Goal: Task Accomplishment & Management: Manage account settings

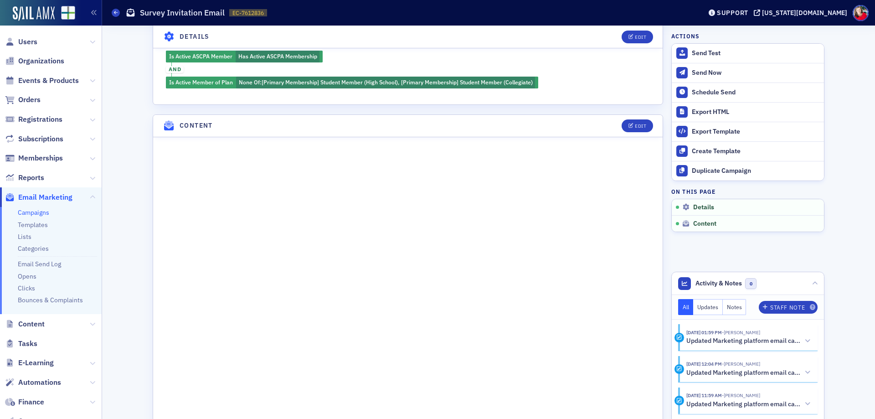
scroll to position [456, 0]
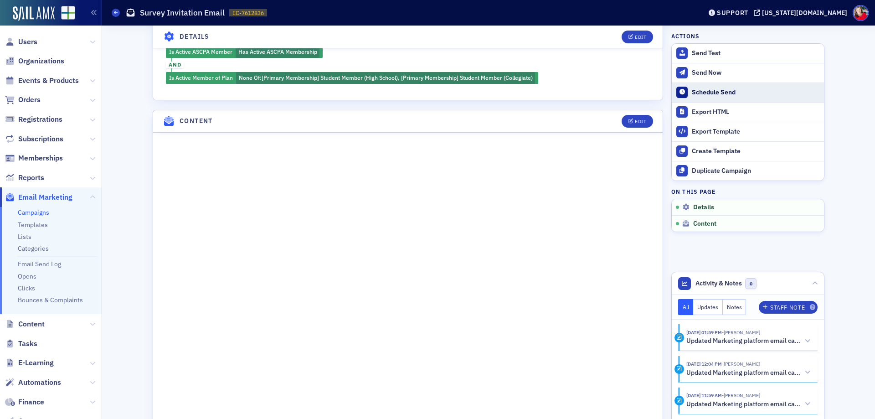
click at [704, 93] on div "Schedule Send" at bounding box center [756, 92] width 128 height 8
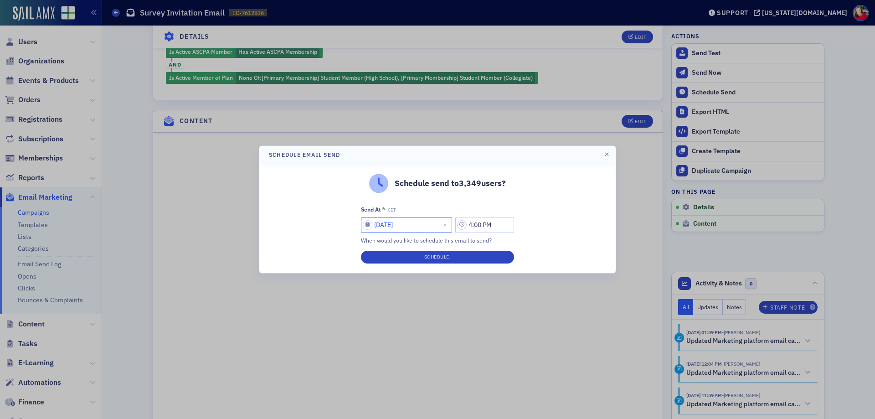
select select "8"
select select "2025"
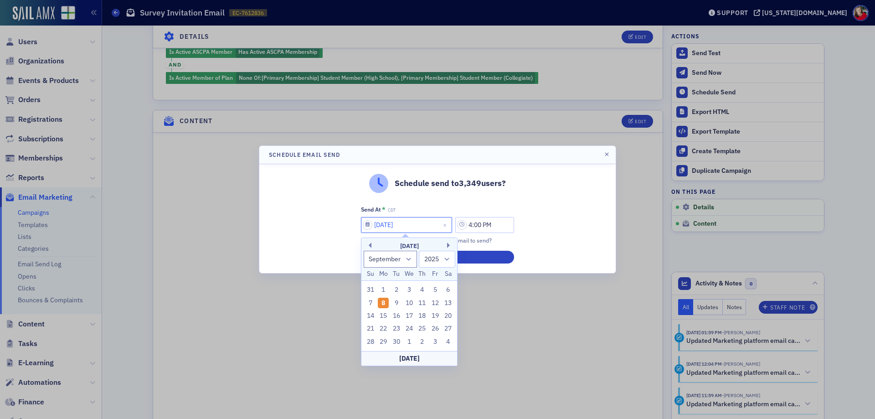
click at [410, 230] on input "[DATE]" at bounding box center [406, 225] width 91 height 16
click at [398, 301] on div "9" at bounding box center [396, 303] width 11 height 11
type input "[DATE]"
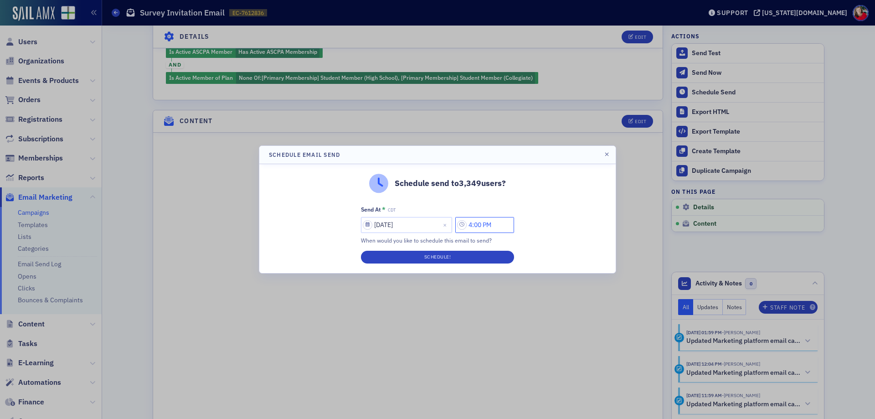
click at [481, 221] on input "4:00 PM" at bounding box center [484, 225] width 59 height 16
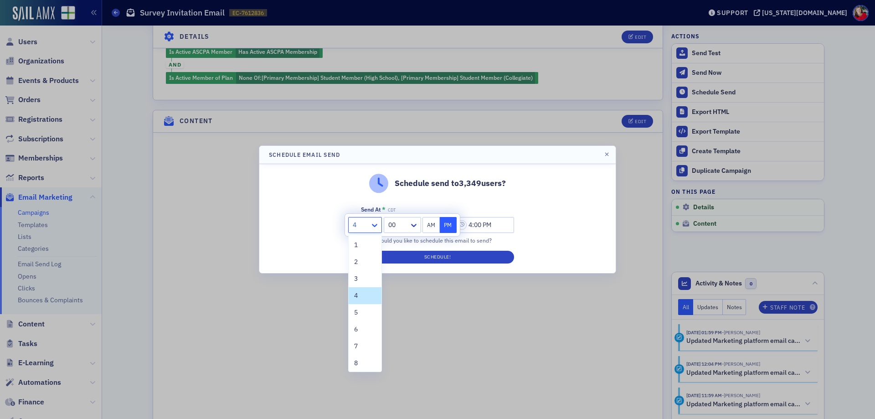
click at [375, 225] on icon at bounding box center [374, 225] width 9 height 9
click at [360, 338] on div "7" at bounding box center [365, 346] width 33 height 17
click at [412, 225] on icon at bounding box center [413, 225] width 5 height 3
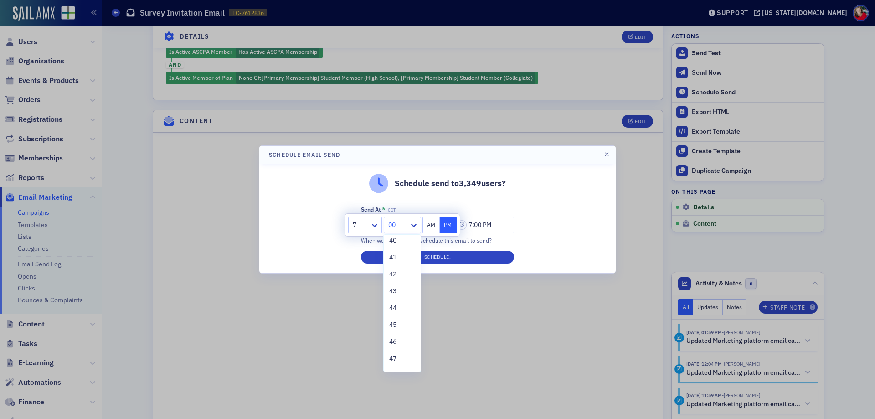
scroll to position [684, 0]
click at [399, 323] on div "45" at bounding box center [402, 321] width 26 height 10
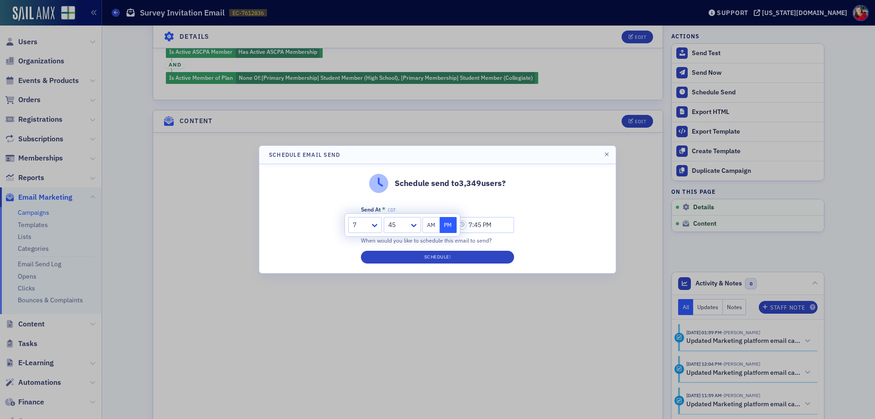
click at [430, 229] on button "AM" at bounding box center [431, 225] width 17 height 16
type input "7:45 AM"
click at [539, 234] on div "Schedule send to 3,349 users? Send At * CDT [DATE] 7:45 AM When would you like …" at bounding box center [437, 218] width 357 height 109
drag, startPoint x: 448, startPoint y: 255, endPoint x: 252, endPoint y: 262, distance: 196.6
click at [252, 261] on div "Schedule Email Send Schedule send to 3,349 users? Send At * CDT [DATE] 7:45 AM …" at bounding box center [437, 209] width 875 height 419
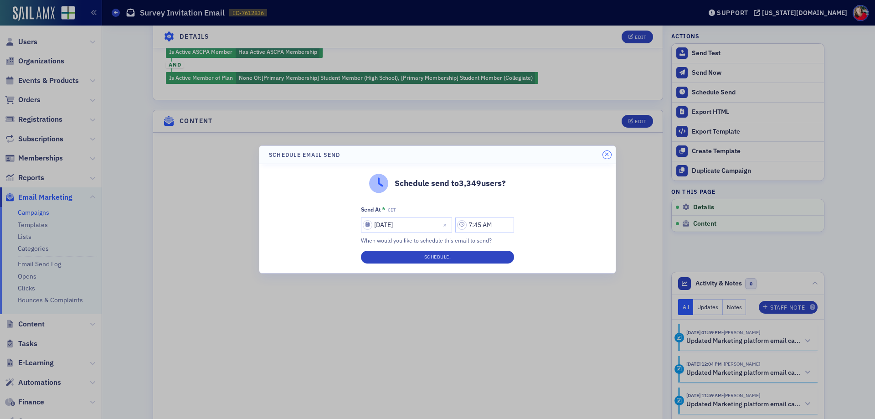
click at [608, 154] on icon "button" at bounding box center [607, 154] width 4 height 5
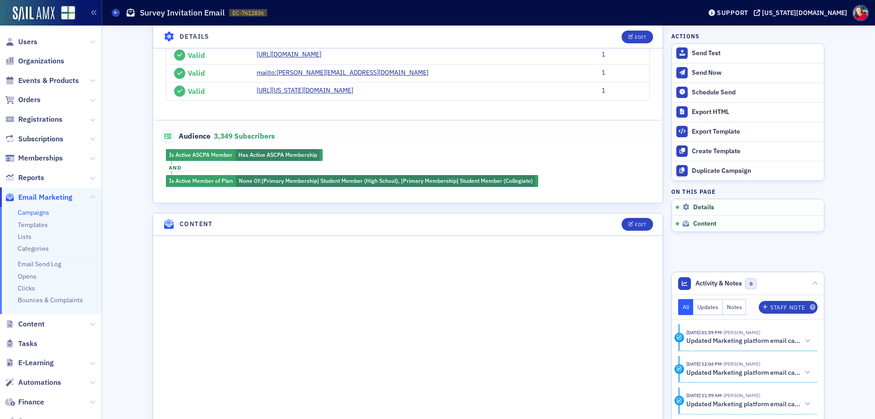
scroll to position [319, 0]
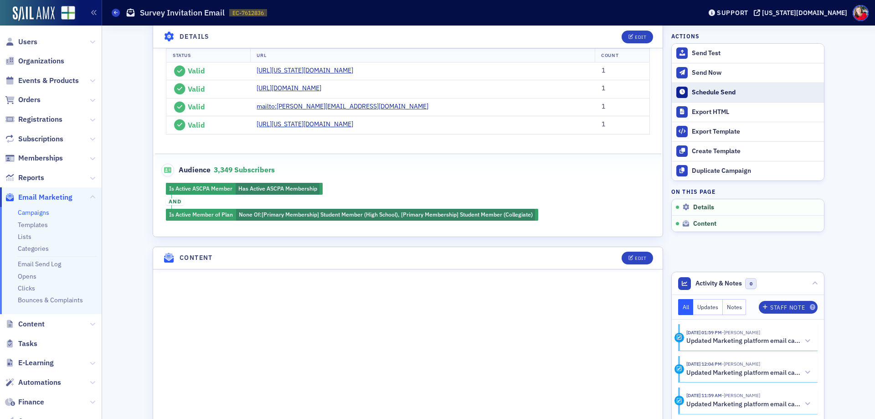
click at [718, 89] on div "Schedule Send" at bounding box center [756, 92] width 128 height 8
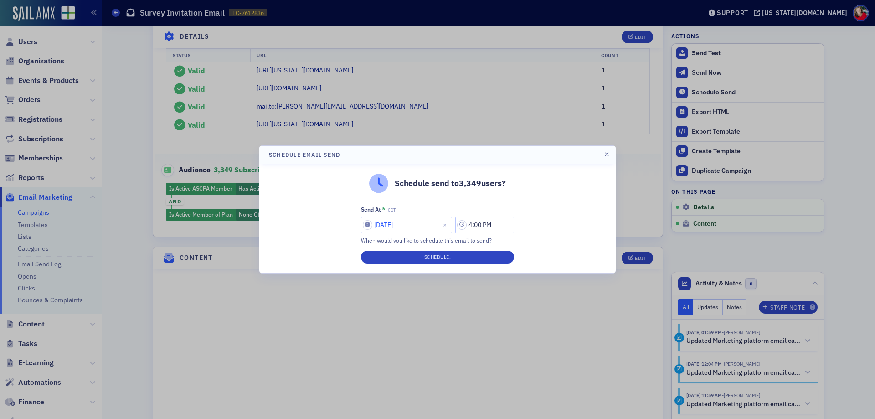
click at [419, 224] on input "[DATE]" at bounding box center [406, 225] width 91 height 16
select select "8"
select select "2025"
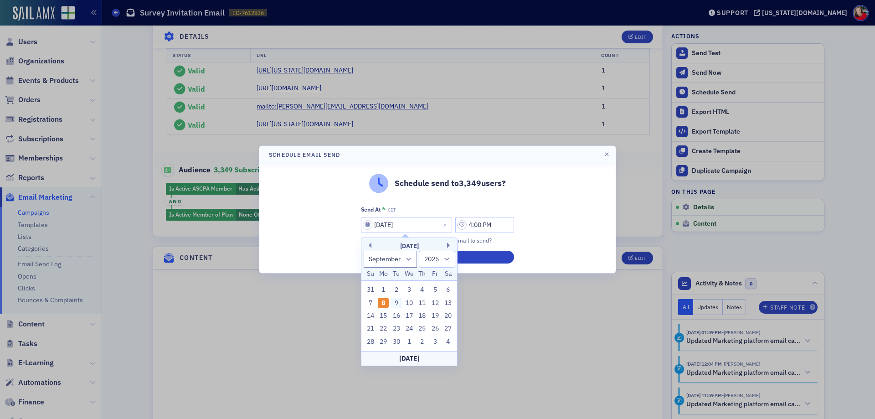
click at [399, 302] on div "9" at bounding box center [396, 303] width 11 height 11
type input "[DATE]"
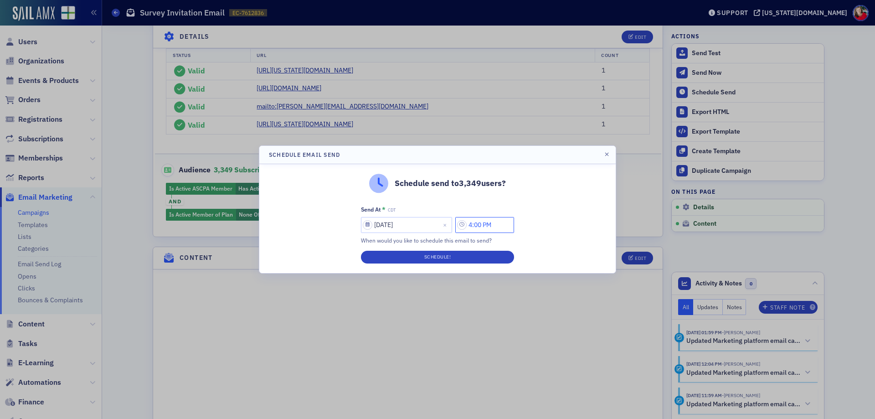
click at [486, 222] on input "4:00 PM" at bounding box center [484, 225] width 59 height 16
click at [375, 224] on icon at bounding box center [374, 225] width 9 height 9
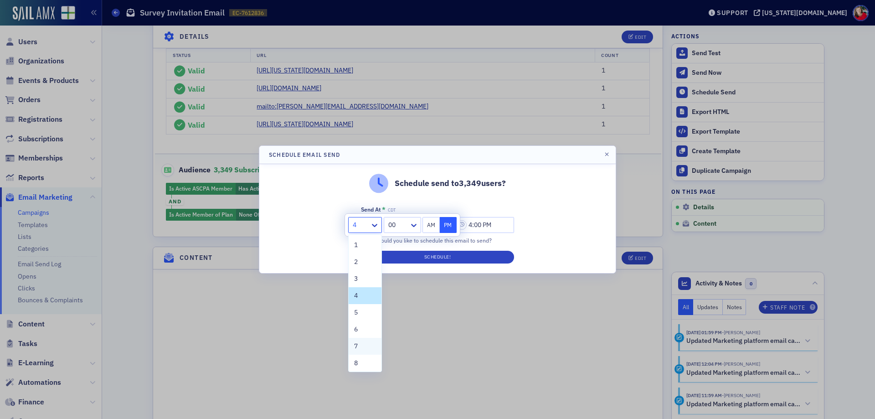
click at [362, 349] on div "7" at bounding box center [365, 347] width 22 height 10
click at [402, 222] on div at bounding box center [398, 224] width 21 height 11
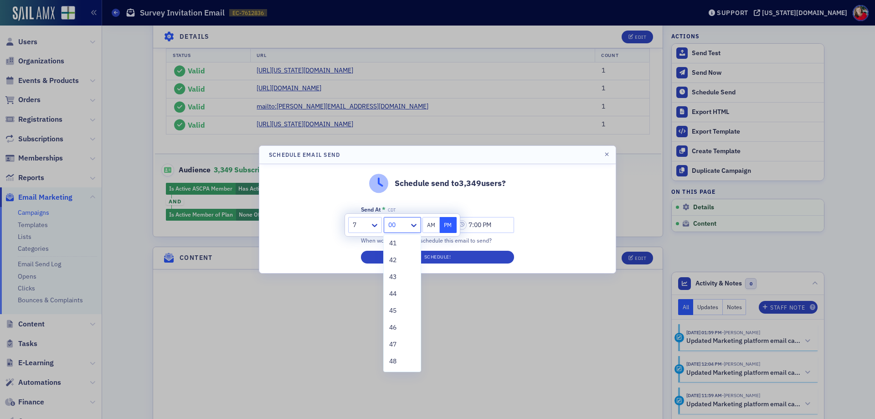
scroll to position [684, 0]
click at [399, 316] on div "45" at bounding box center [402, 321] width 26 height 10
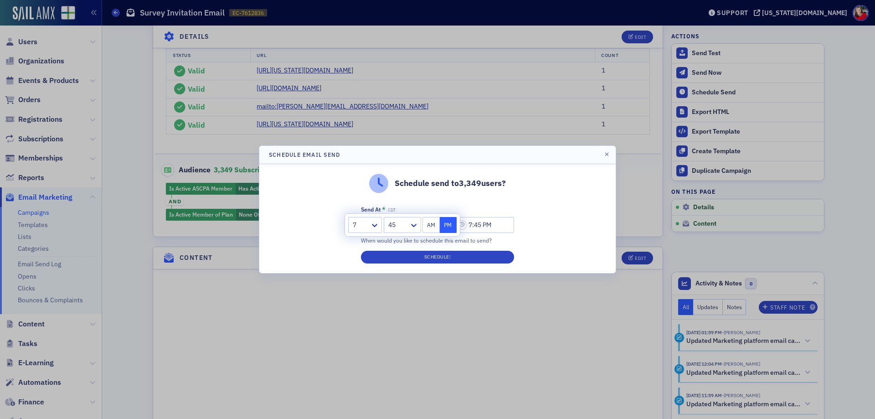
click at [429, 225] on button "AM" at bounding box center [431, 225] width 17 height 16
type input "7:45 AM"
click at [430, 258] on button "Schedule!" at bounding box center [437, 257] width 153 height 13
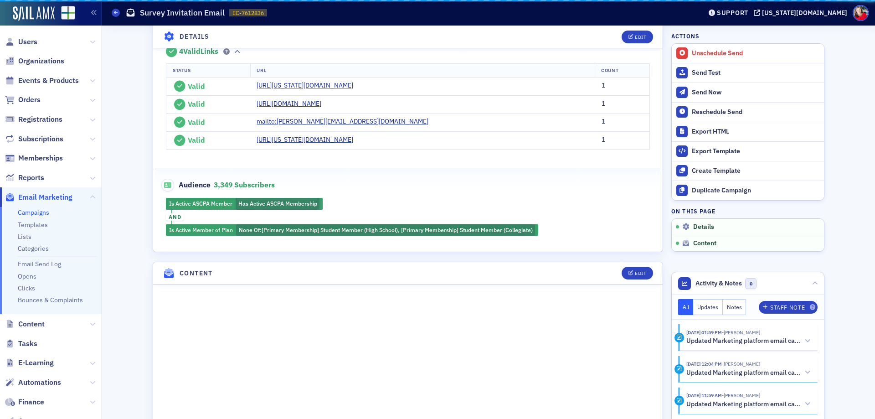
scroll to position [334, 0]
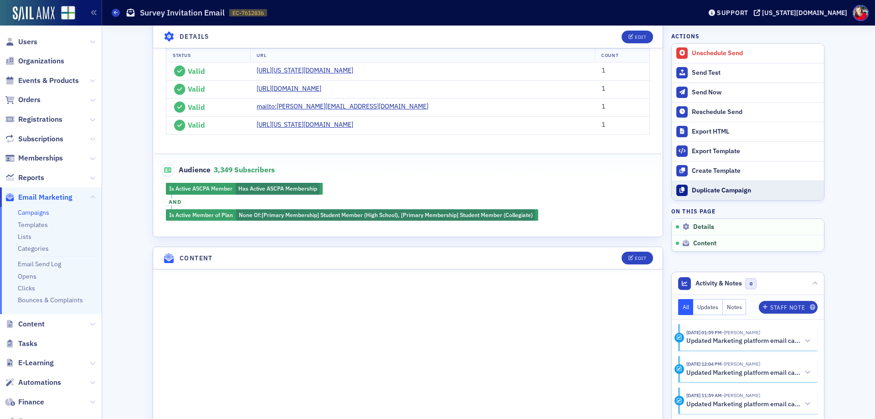
click at [705, 189] on div "Duplicate Campaign" at bounding box center [756, 190] width 128 height 8
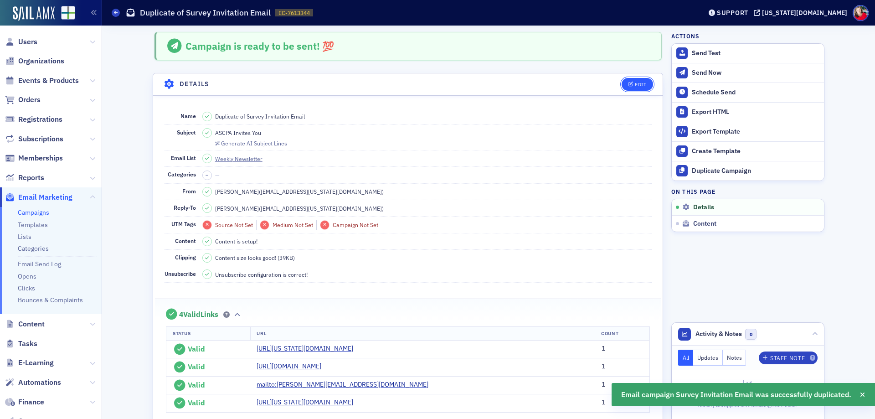
click at [641, 86] on div "Edit" at bounding box center [640, 84] width 11 height 5
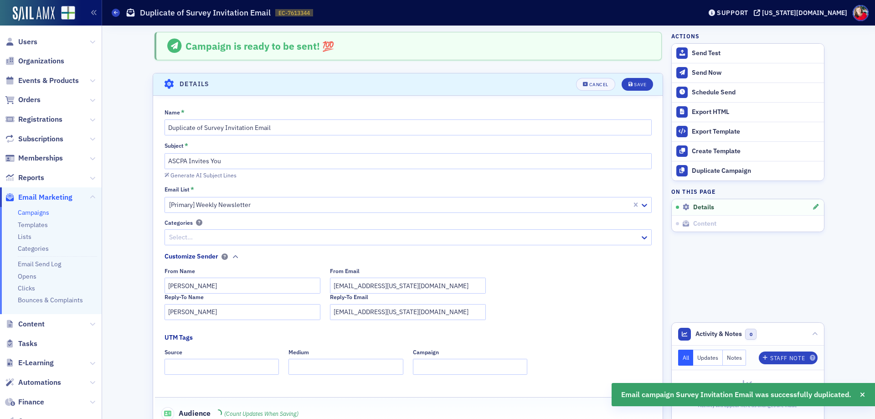
scroll to position [43, 0]
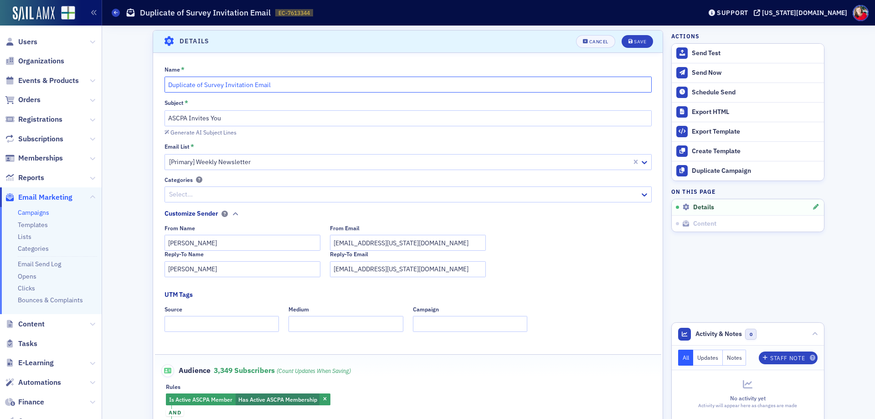
drag, startPoint x: 199, startPoint y: 84, endPoint x: 118, endPoint y: 93, distance: 81.6
type input "First Survey Reminder Email"
click at [165, 115] on input "ASCPA Invites You" at bounding box center [408, 118] width 487 height 16
type input "Reminder: ASCPA Survey"
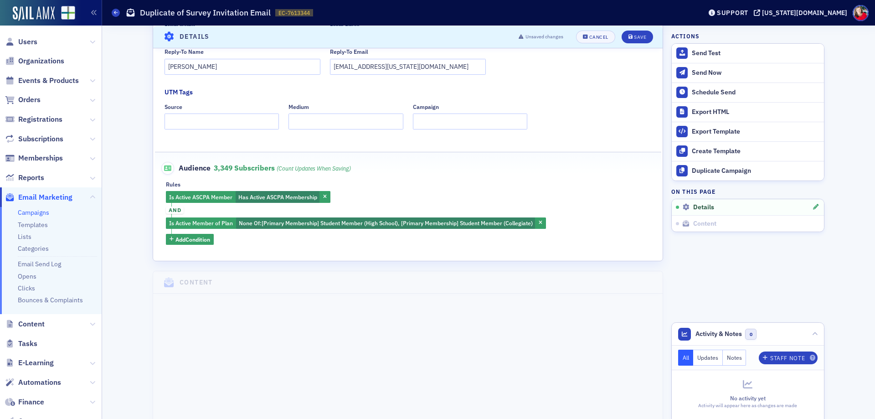
scroll to position [271, 0]
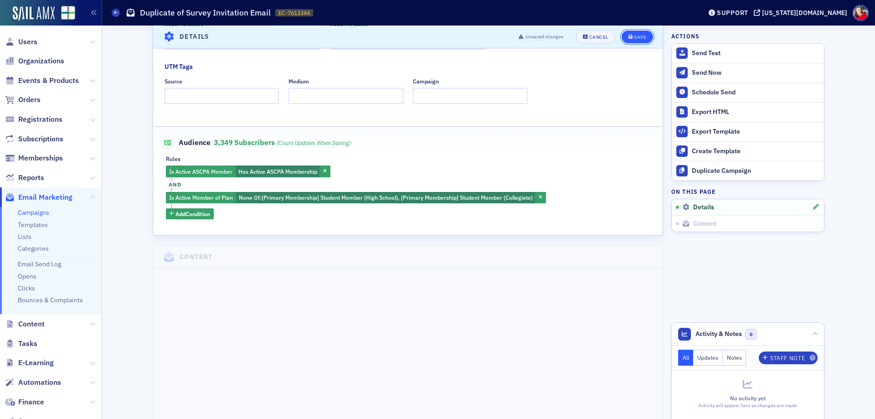
click at [636, 38] on div "Save" at bounding box center [640, 36] width 12 height 5
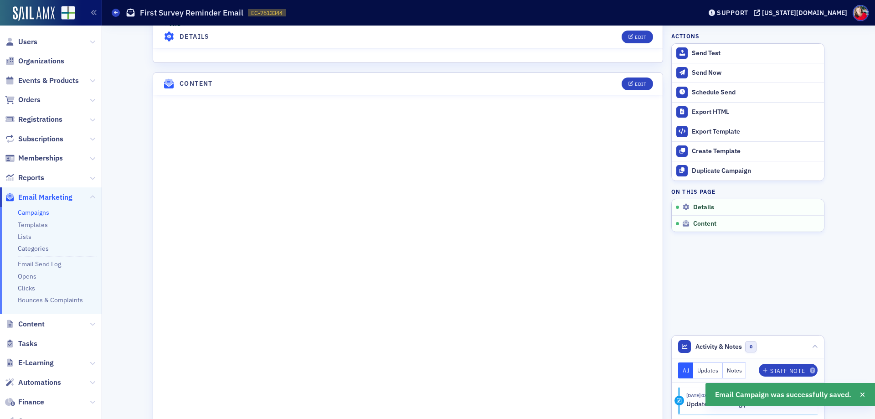
scroll to position [453, 0]
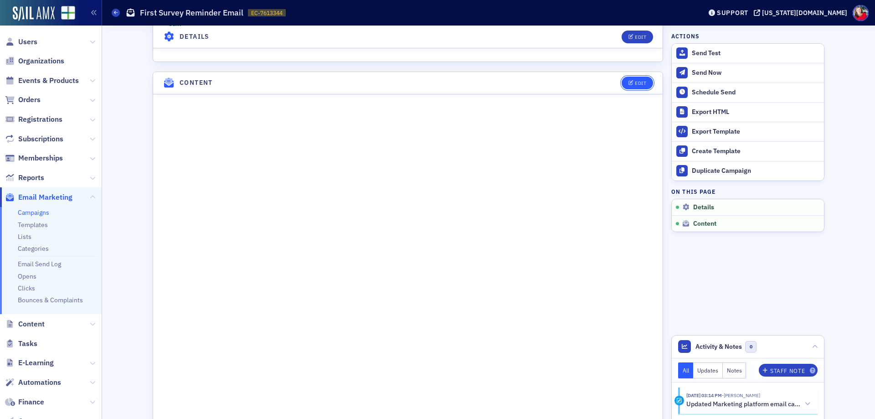
click at [631, 83] on span "Edit" at bounding box center [638, 83] width 18 height 5
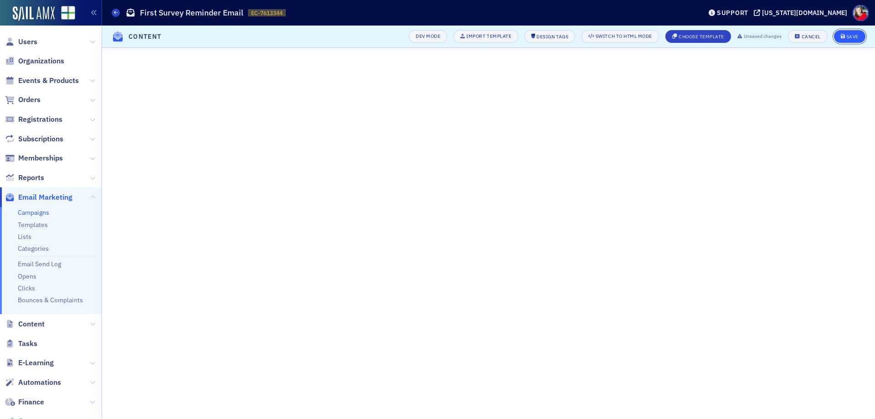
click at [859, 36] on div "Save" at bounding box center [853, 36] width 12 height 5
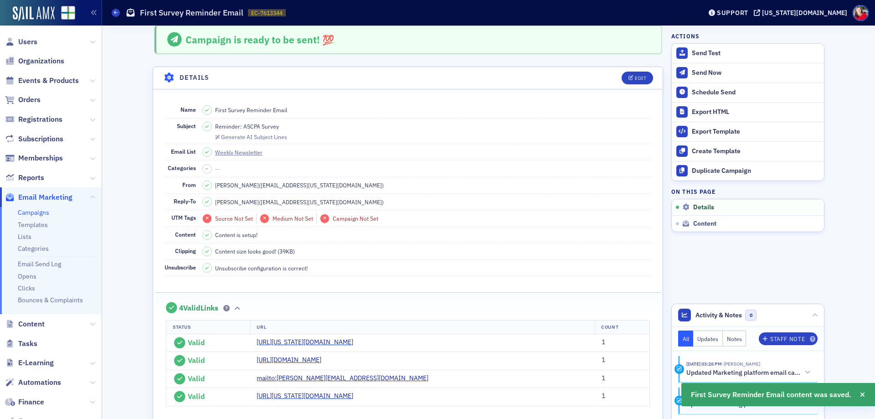
scroll to position [0, 0]
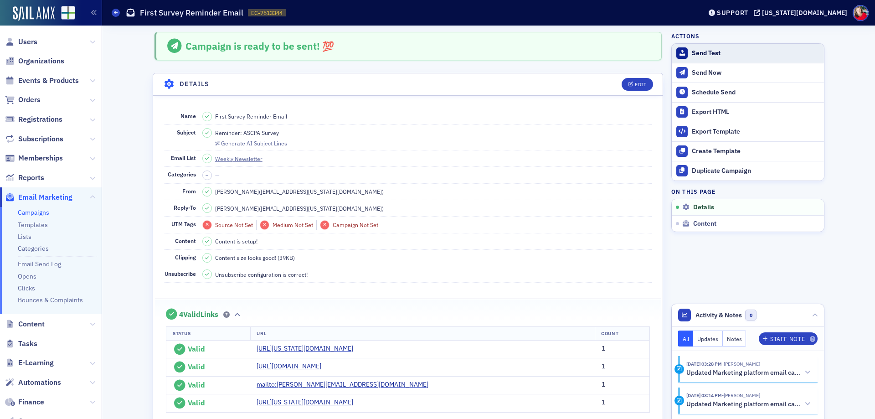
click at [704, 51] on div "Send Test" at bounding box center [756, 53] width 128 height 8
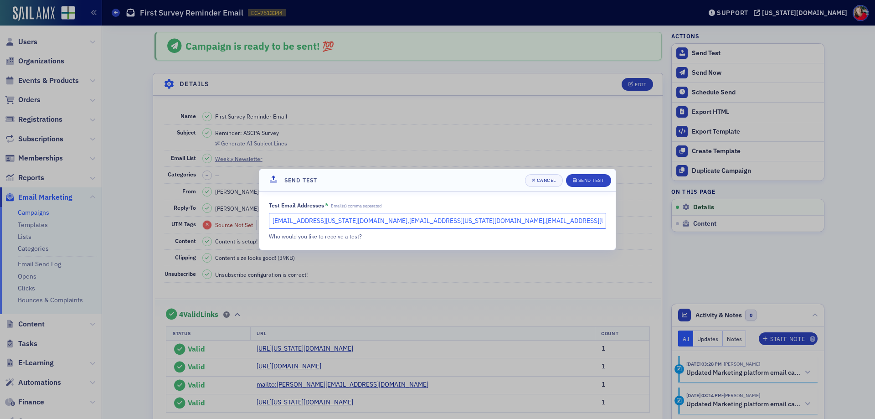
drag, startPoint x: 423, startPoint y: 221, endPoint x: 343, endPoint y: 227, distance: 79.6
click at [343, 227] on input "[EMAIL_ADDRESS][US_STATE][DOMAIN_NAME],[EMAIL_ADDRESS][US_STATE][DOMAIN_NAME],[…" at bounding box center [437, 221] width 337 height 16
drag, startPoint x: 493, startPoint y: 221, endPoint x: 412, endPoint y: 224, distance: 80.8
click at [412, 224] on input "[EMAIL_ADDRESS][US_STATE][DOMAIN_NAME],[EMAIL_ADDRESS][US_STATE][DOMAIN_NAME],[…" at bounding box center [437, 221] width 337 height 16
type input "[EMAIL_ADDRESS][US_STATE][DOMAIN_NAME],[EMAIL_ADDRESS][US_STATE][DOMAIN_NAME]"
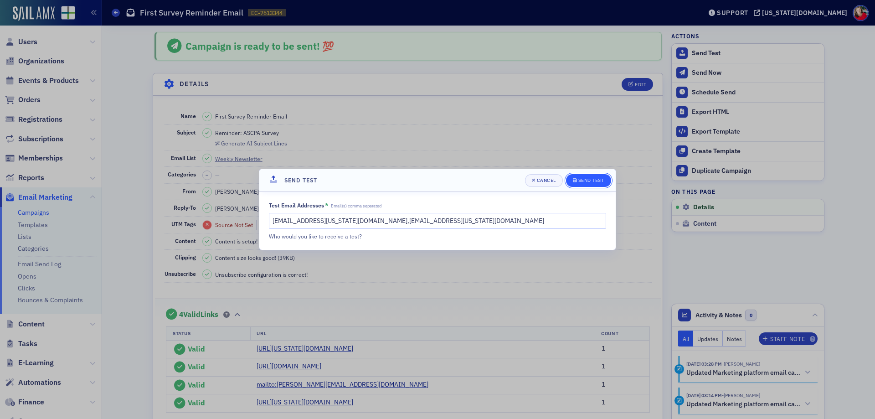
click at [600, 182] on div "Send Test" at bounding box center [592, 180] width 26 height 5
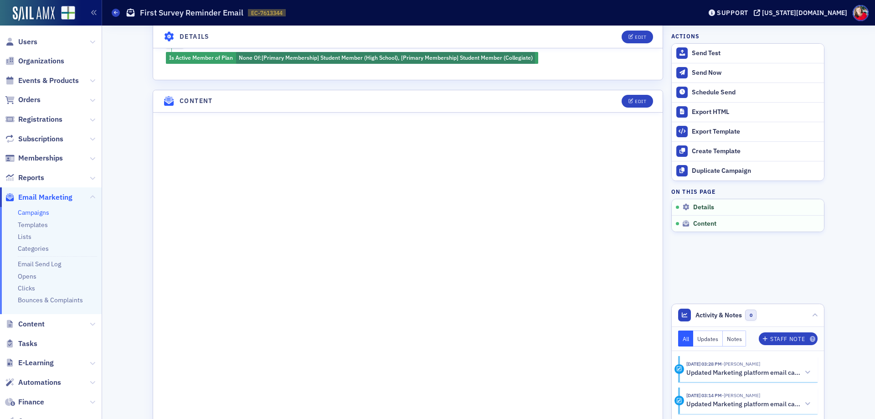
scroll to position [593, 0]
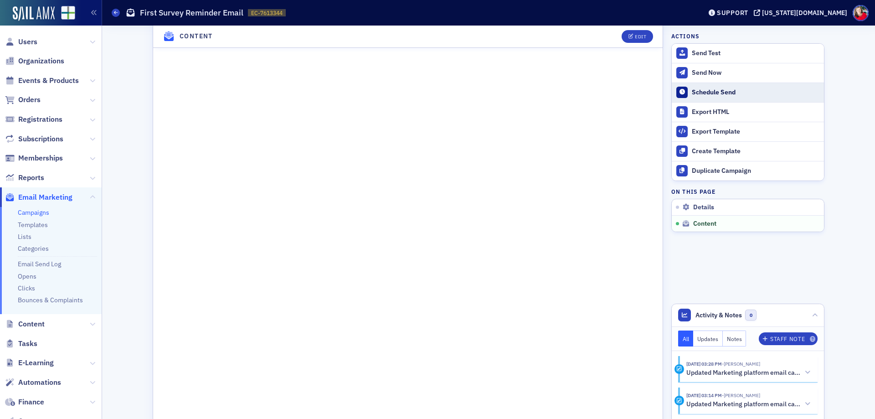
click at [702, 92] on div "Schedule Send" at bounding box center [756, 92] width 128 height 8
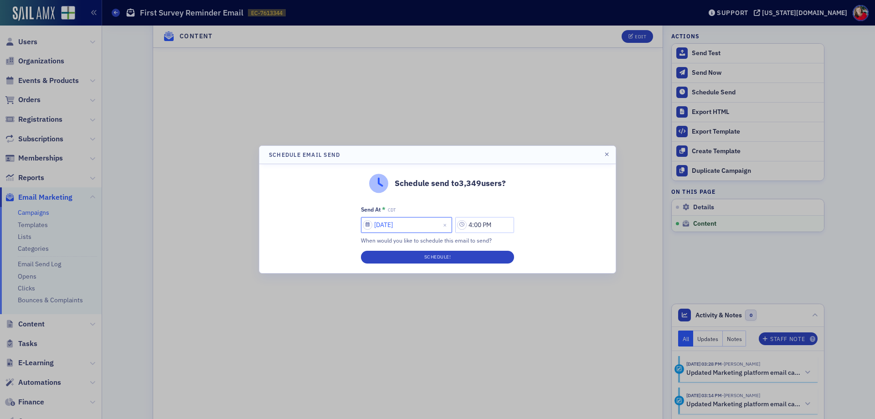
select select "8"
select select "2025"
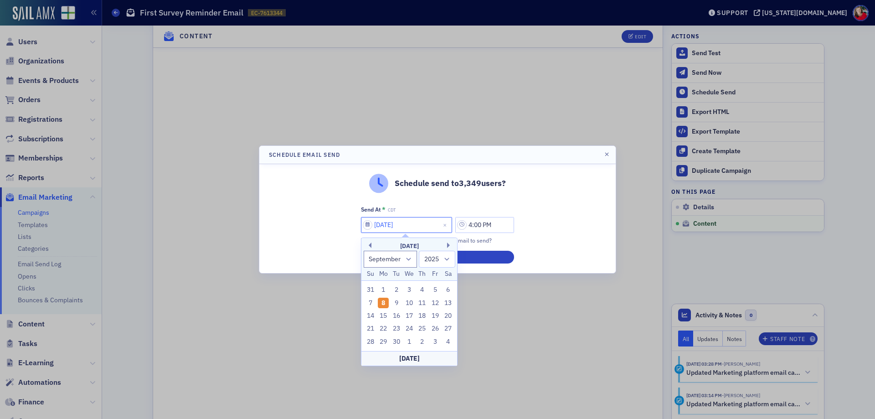
click at [418, 222] on input "[DATE]" at bounding box center [406, 225] width 91 height 16
click at [408, 315] on div "17" at bounding box center [409, 316] width 11 height 11
type input "[DATE]"
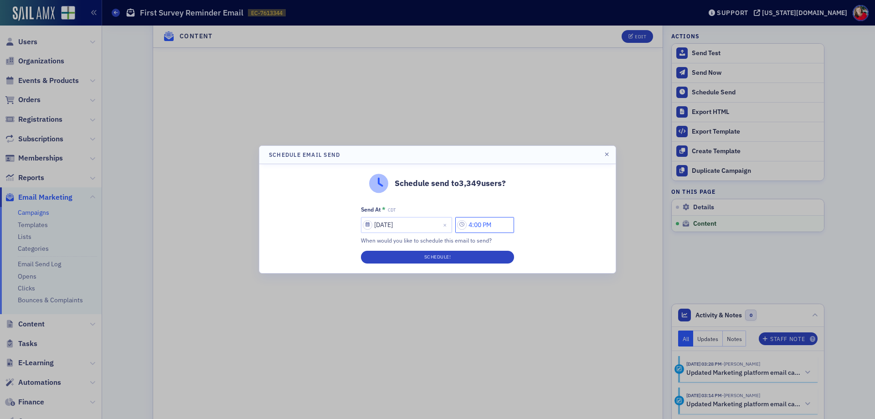
click at [493, 224] on input "4:00 PM" at bounding box center [484, 225] width 59 height 16
click at [372, 225] on icon at bounding box center [374, 225] width 9 height 9
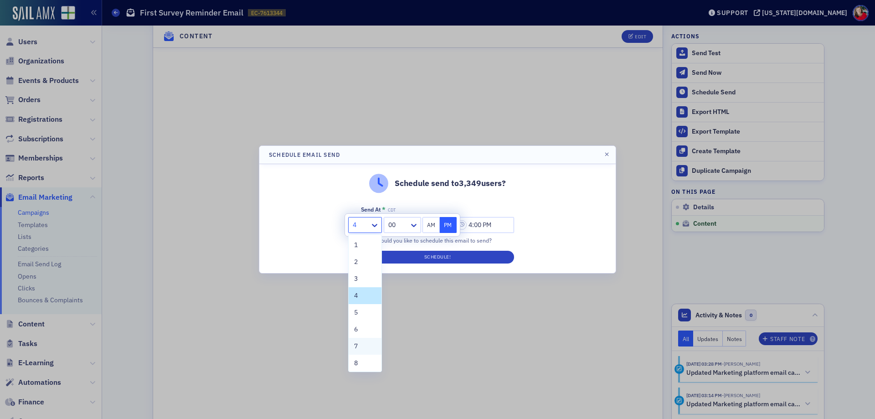
click at [364, 343] on div "7" at bounding box center [365, 347] width 22 height 10
type input "7:00 PM"
click at [401, 224] on div at bounding box center [398, 224] width 21 height 11
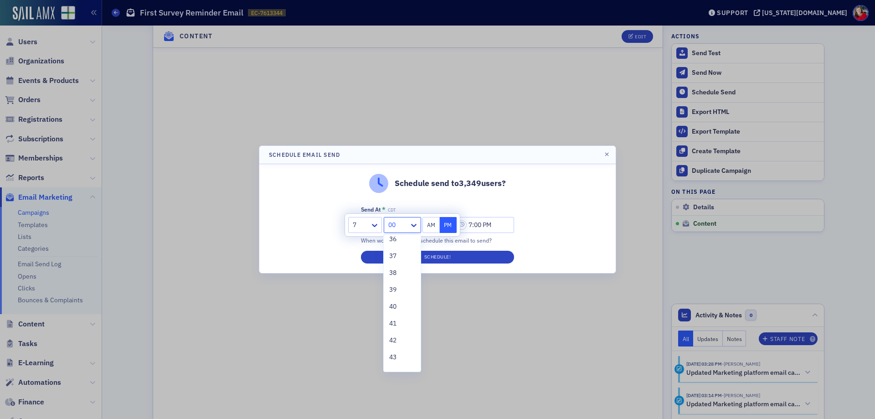
scroll to position [636, 0]
click at [393, 372] on div at bounding box center [437, 209] width 875 height 419
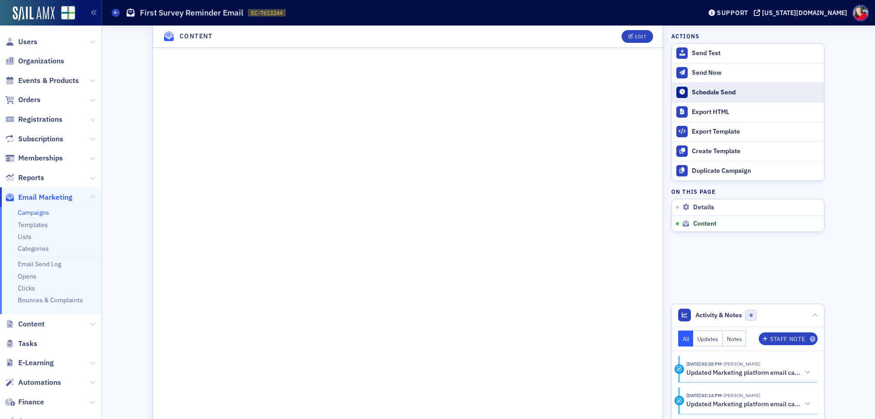
click at [699, 87] on button "Schedule Send" at bounding box center [748, 93] width 152 height 20
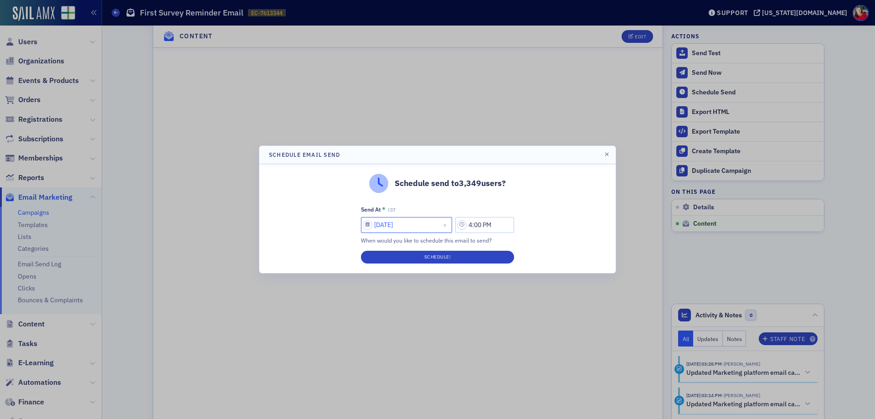
click at [423, 224] on input "[DATE]" at bounding box center [406, 225] width 91 height 16
select select "8"
select select "2025"
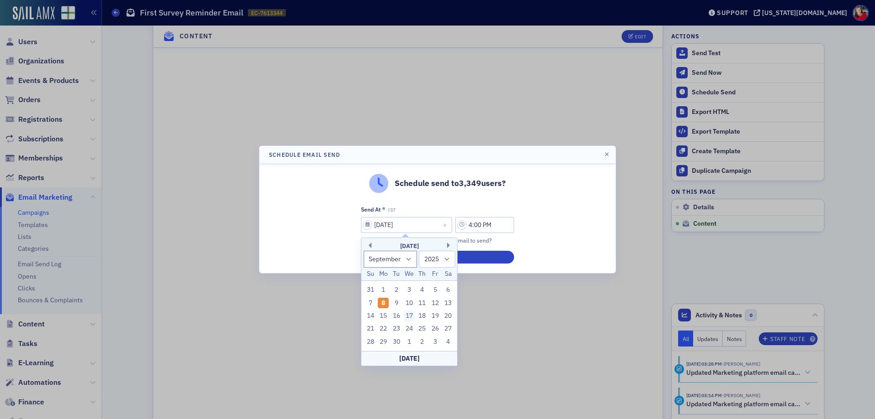
click at [410, 318] on div "17" at bounding box center [409, 316] width 11 height 11
type input "[DATE]"
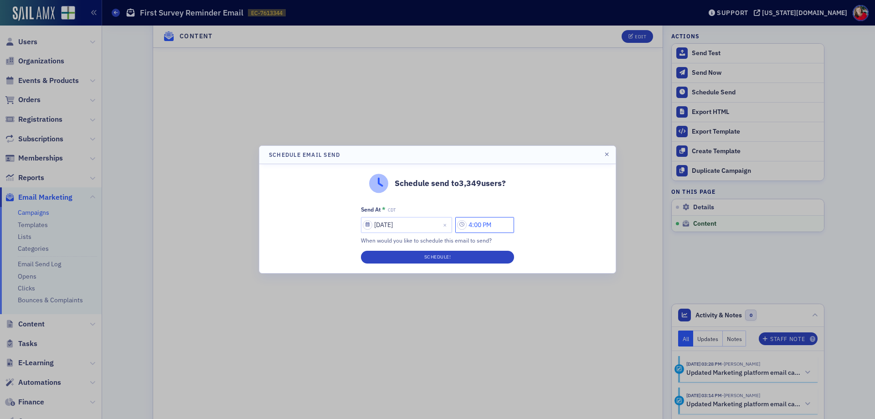
click at [487, 222] on input "4:00 PM" at bounding box center [484, 225] width 59 height 16
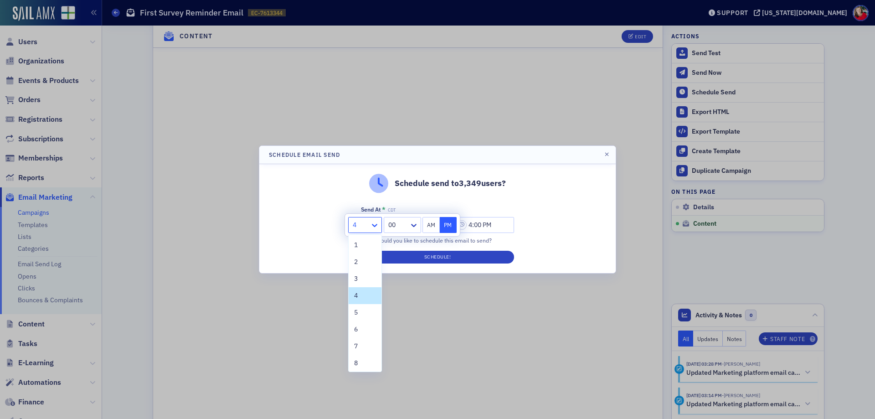
click at [378, 223] on icon at bounding box center [374, 225] width 9 height 9
click at [357, 348] on span "7" at bounding box center [356, 347] width 4 height 10
click at [416, 224] on icon at bounding box center [413, 225] width 9 height 9
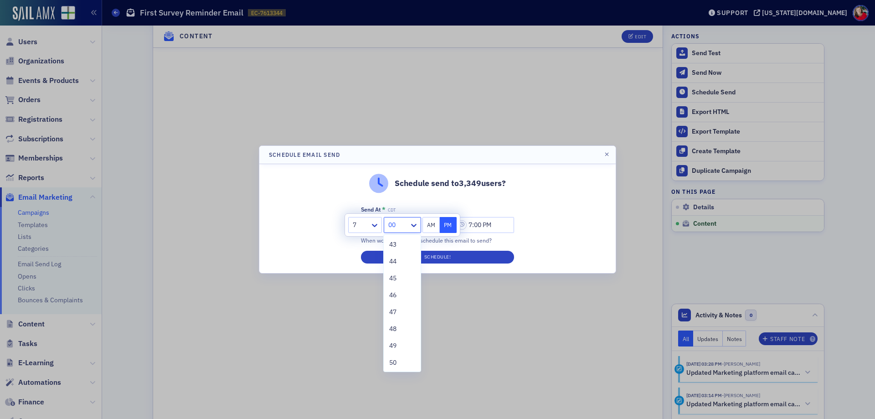
scroll to position [730, 0]
click at [398, 277] on div "45" at bounding box center [402, 275] width 26 height 10
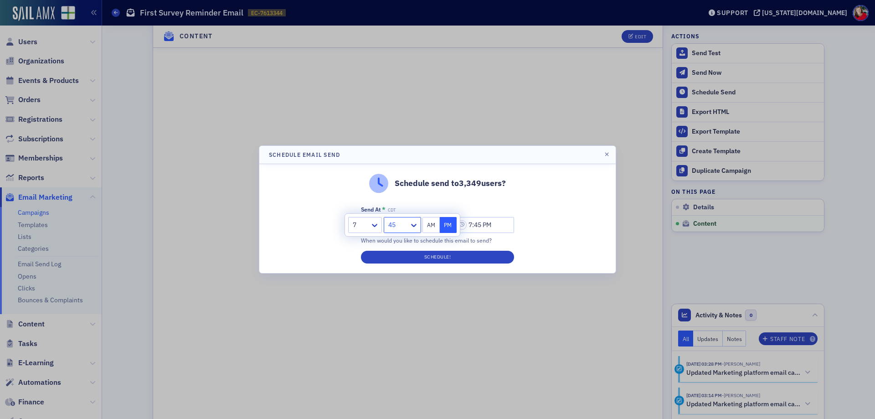
click at [432, 228] on button "AM" at bounding box center [431, 225] width 17 height 16
type input "7:45 AM"
click at [429, 256] on button "Schedule!" at bounding box center [437, 257] width 153 height 13
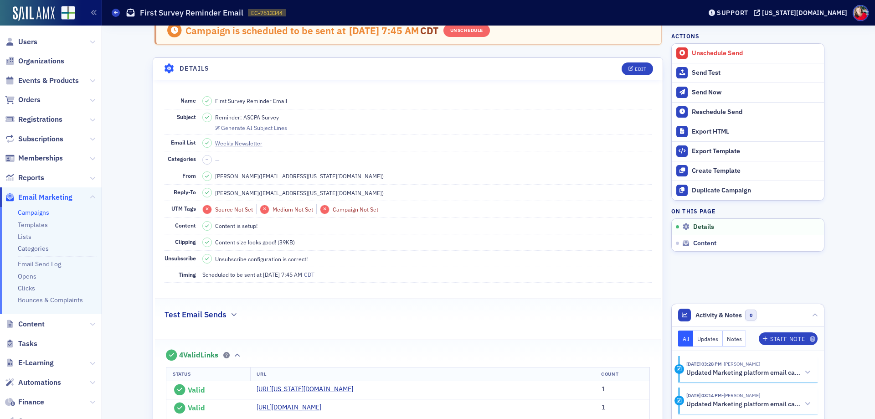
scroll to position [0, 0]
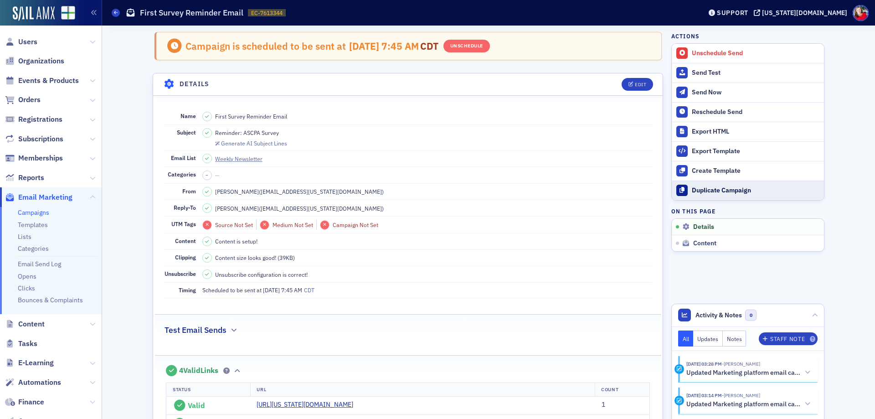
click at [719, 190] on div "Duplicate Campaign" at bounding box center [756, 190] width 128 height 8
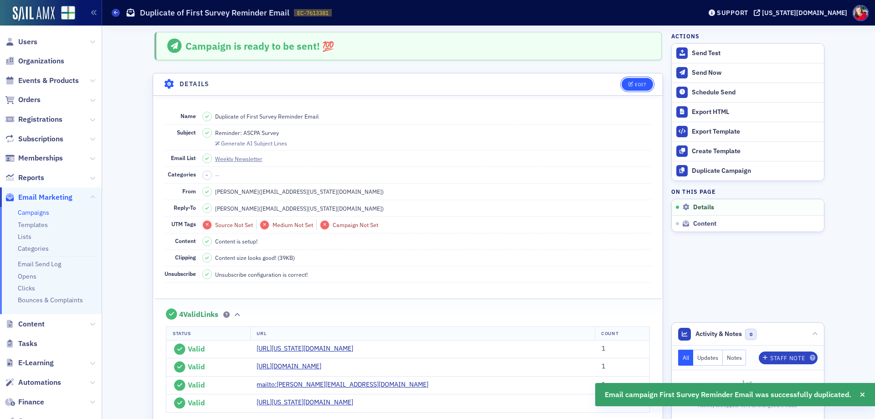
click at [629, 87] on icon "button" at bounding box center [631, 84] width 5 height 5
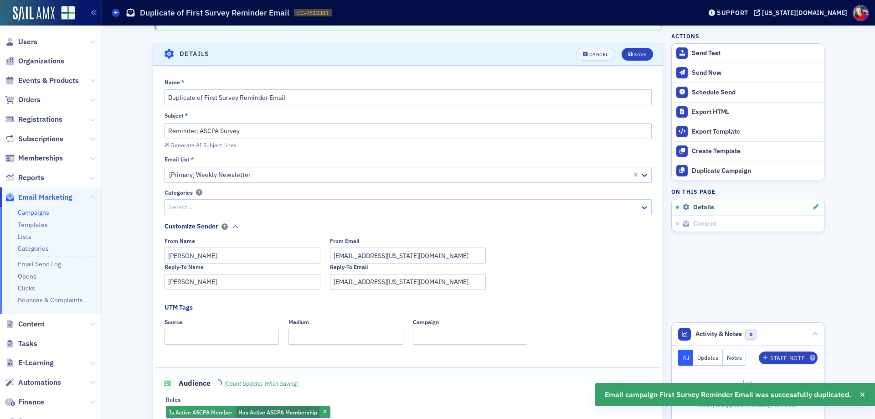
scroll to position [43, 0]
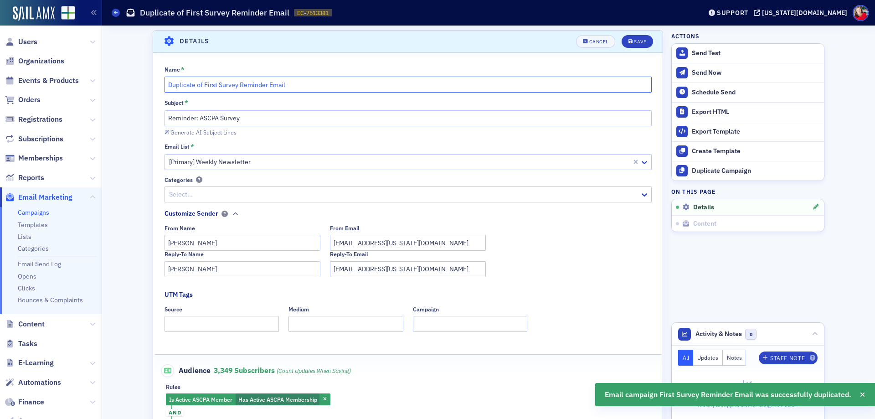
drag, startPoint x: 166, startPoint y: 84, endPoint x: 213, endPoint y: 84, distance: 47.9
click at [213, 84] on input "Duplicate of First Survey Reminder Email" at bounding box center [408, 85] width 487 height 16
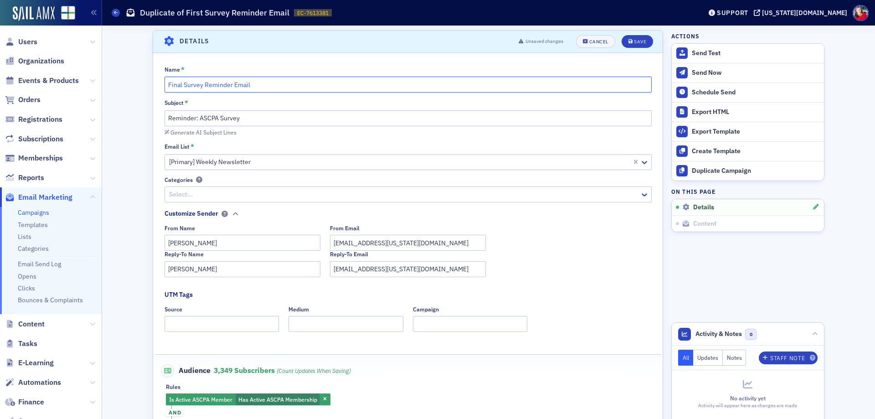
type input "Final Survey Reminder Email"
click at [171, 113] on input "Reminder: ASCPA Survey" at bounding box center [408, 118] width 487 height 16
type input "Last Chance: ASCPA Survey"
click at [269, 191] on div at bounding box center [403, 194] width 471 height 11
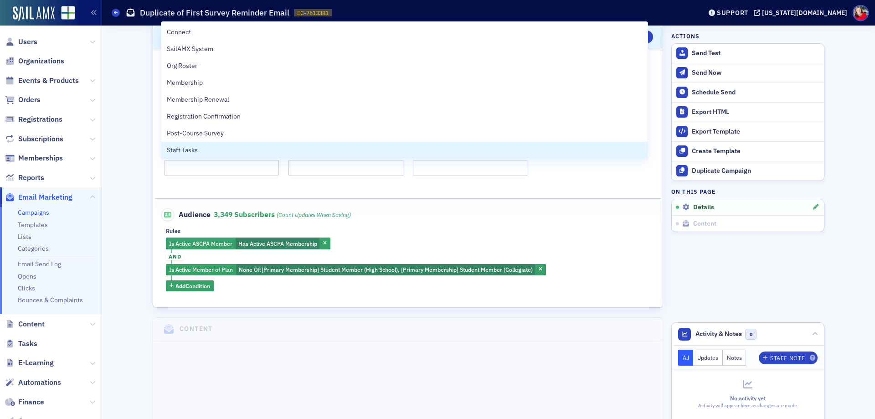
scroll to position [225, 0]
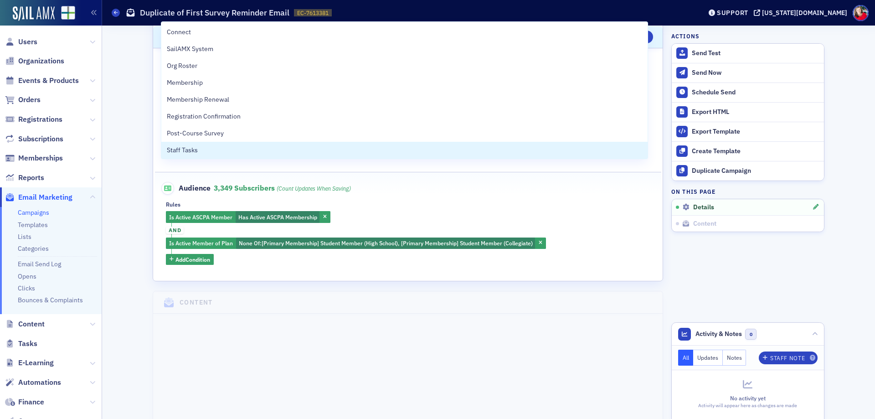
click at [135, 181] on div "Campaign is ready to be sent! 💯 Scroll to Details Details Unsaved changes Cance…" at bounding box center [489, 338] width 761 height 1077
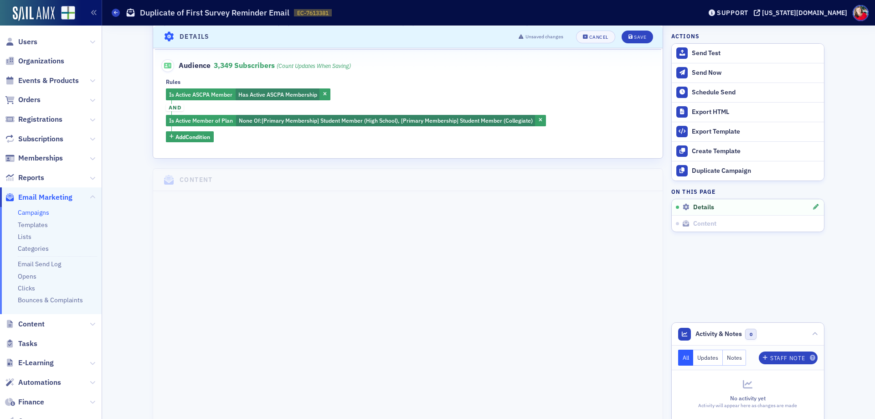
scroll to position [362, 0]
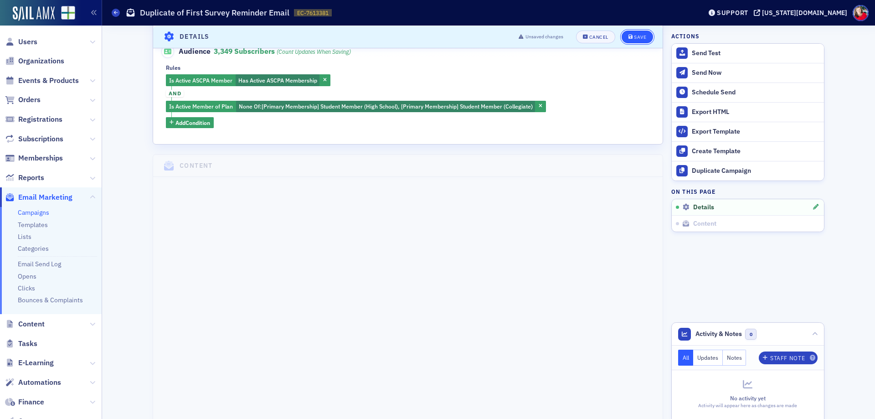
click at [642, 33] on button "Save" at bounding box center [637, 36] width 31 height 13
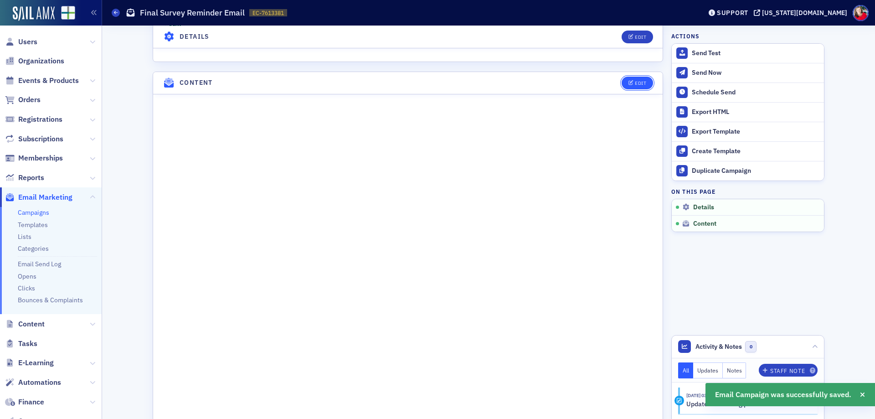
click at [629, 84] on icon "button" at bounding box center [631, 83] width 5 height 5
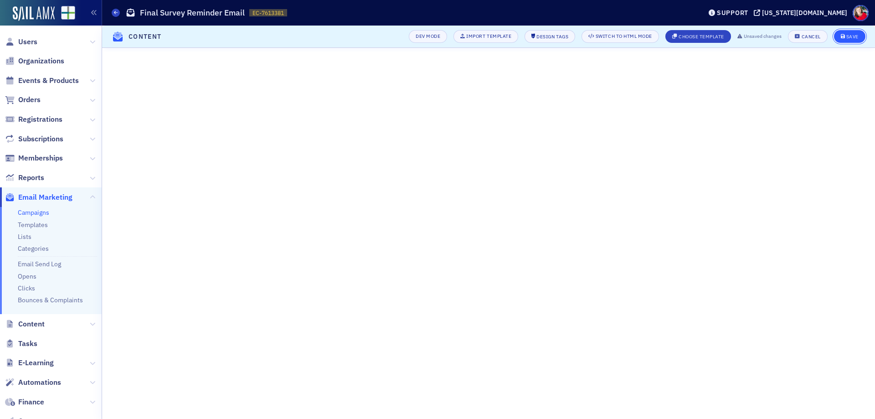
click at [847, 36] on div "Save" at bounding box center [853, 36] width 12 height 5
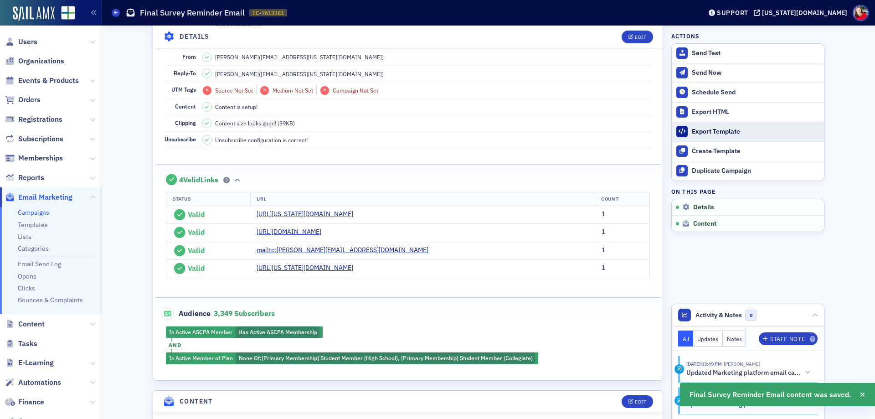
scroll to position [130, 0]
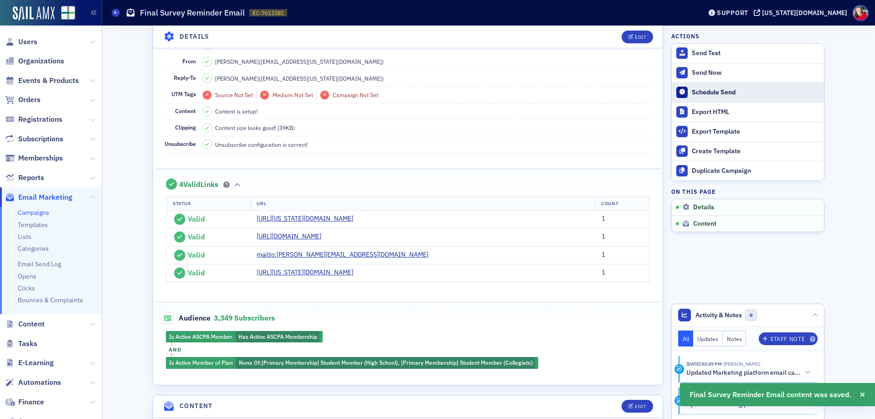
click at [701, 89] on div "Schedule Send" at bounding box center [756, 92] width 128 height 8
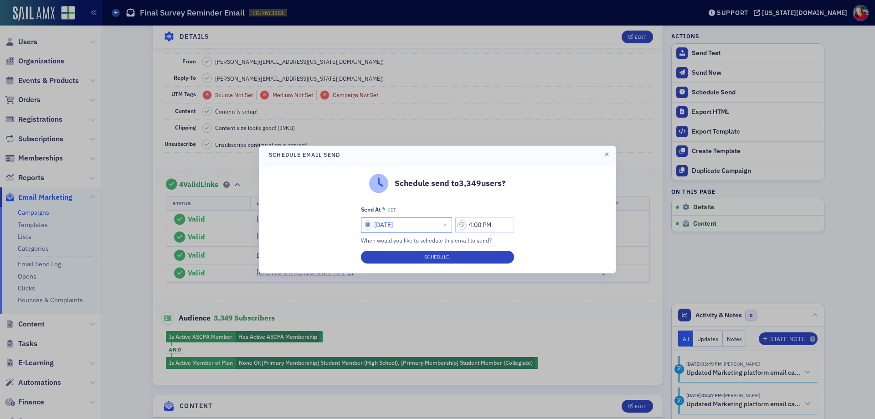
click at [410, 228] on input "[DATE]" at bounding box center [406, 225] width 91 height 16
select select "8"
select select "2025"
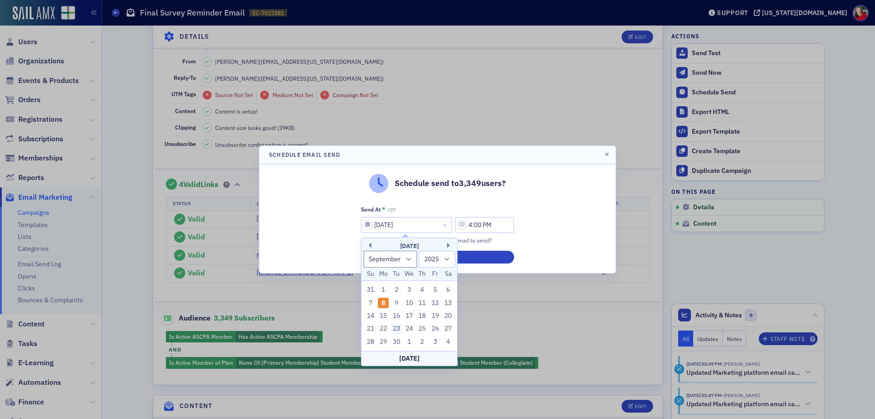
click at [397, 326] on div "23" at bounding box center [396, 328] width 11 height 11
type input "[DATE]"
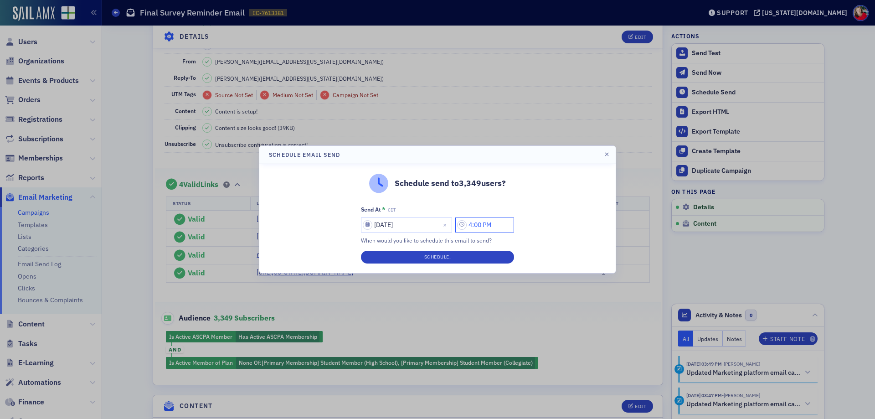
click at [478, 224] on input "4:00 PM" at bounding box center [484, 225] width 59 height 16
click at [373, 232] on div at bounding box center [375, 224] width 11 height 15
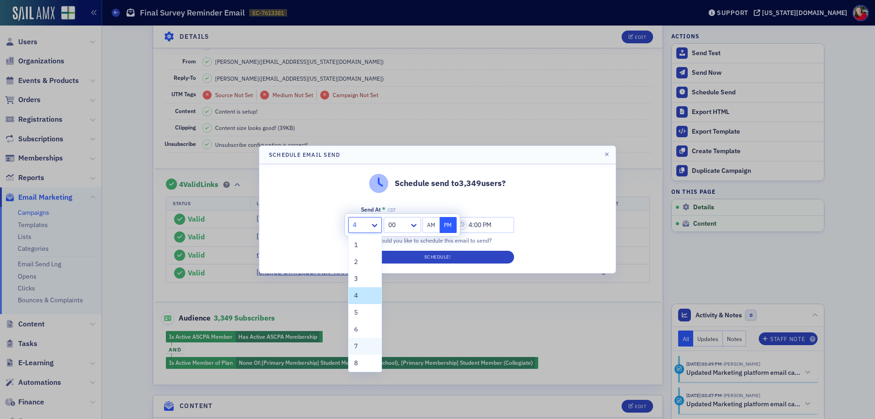
click at [364, 344] on div "7" at bounding box center [365, 347] width 22 height 10
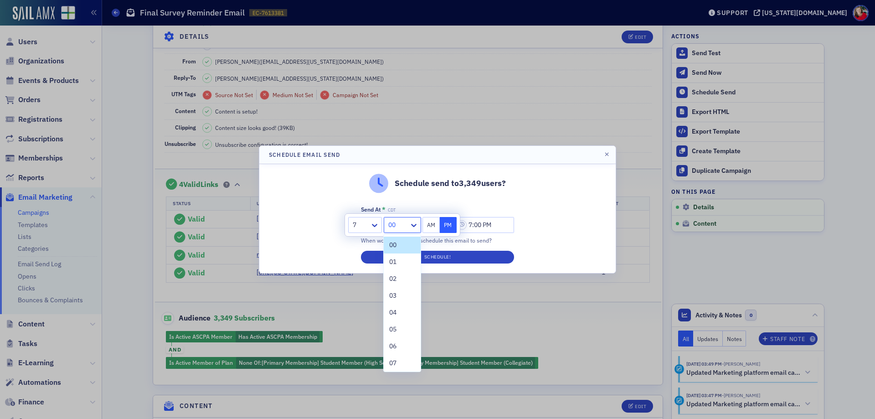
click at [408, 222] on div at bounding box center [398, 224] width 21 height 11
click at [395, 271] on span "45" at bounding box center [392, 275] width 7 height 10
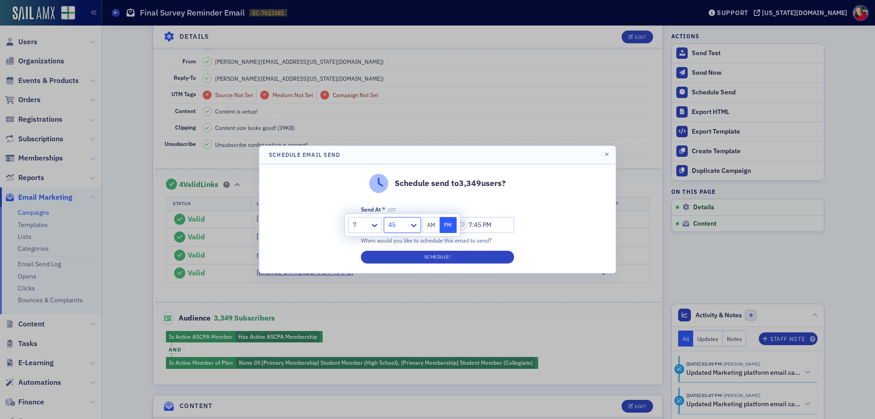
click at [428, 224] on button "AM" at bounding box center [431, 225] width 17 height 16
type input "7:45 AM"
click at [431, 258] on button "Schedule!" at bounding box center [437, 257] width 153 height 13
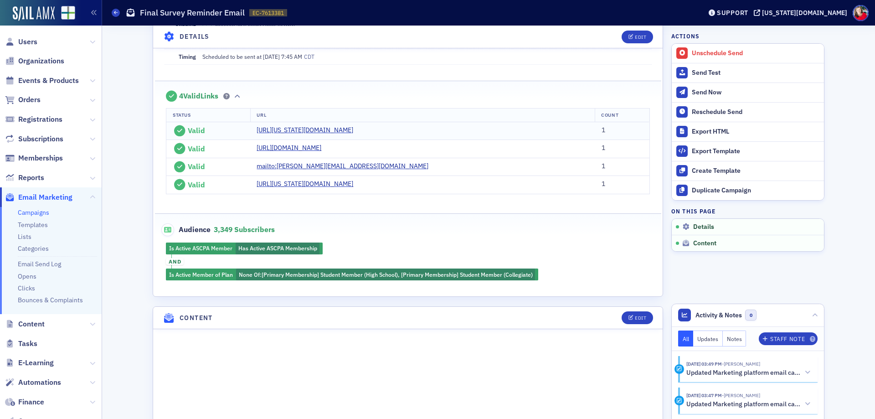
scroll to position [404, 0]
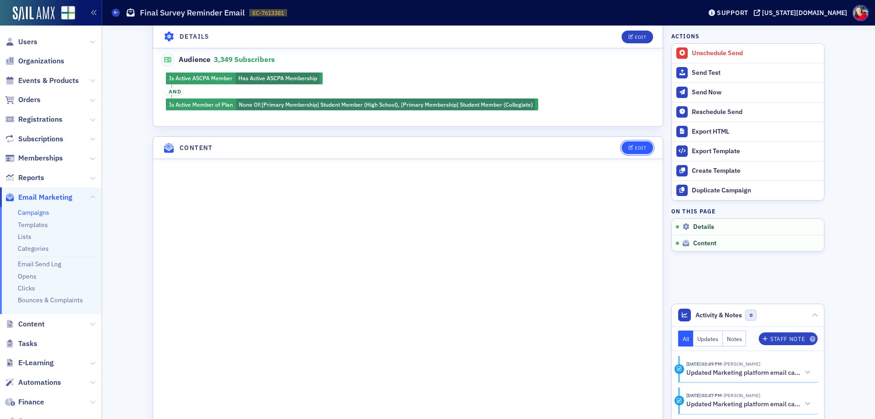
click at [635, 147] on div "Edit" at bounding box center [640, 147] width 11 height 5
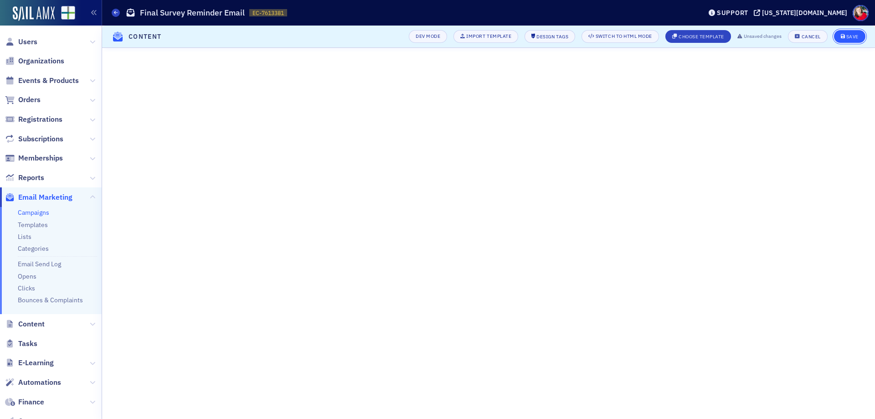
click at [849, 36] on div "Save" at bounding box center [853, 36] width 12 height 5
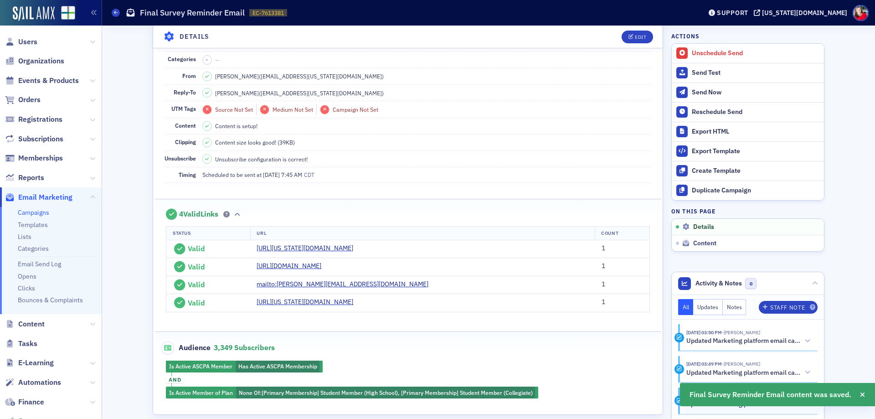
scroll to position [0, 0]
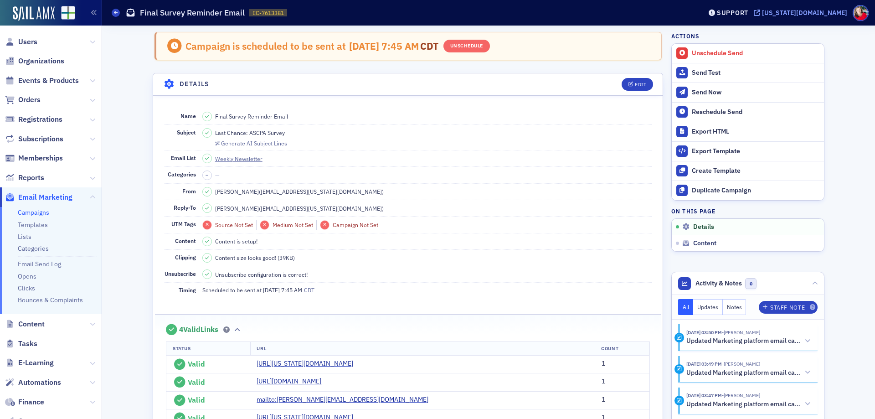
click at [822, 14] on div "[US_STATE][DOMAIN_NAME]" at bounding box center [804, 13] width 85 height 8
